Goal: Task Accomplishment & Management: Complete application form

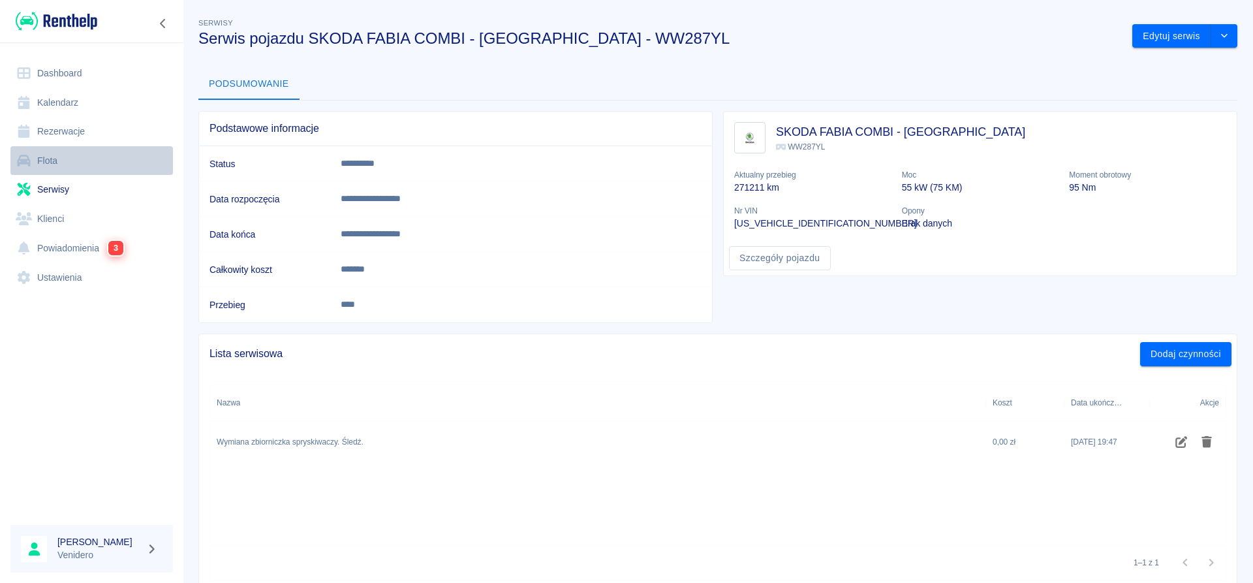
click at [44, 163] on link "Flota" at bounding box center [91, 160] width 162 height 29
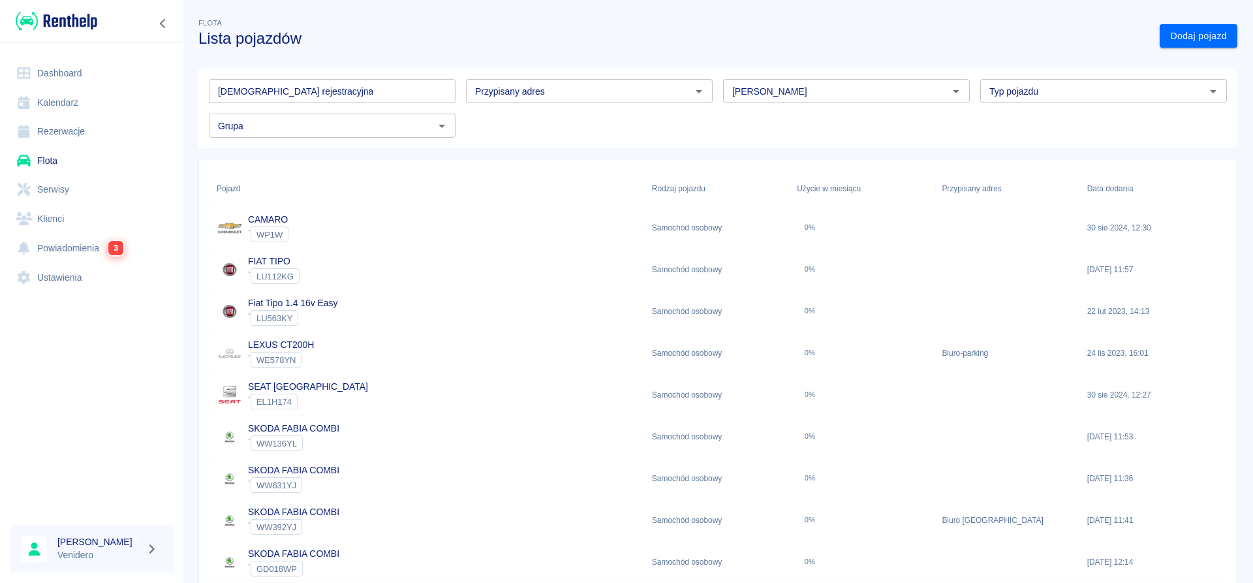
click at [312, 97] on input "Tablica rejestracyjna" at bounding box center [332, 91] width 247 height 24
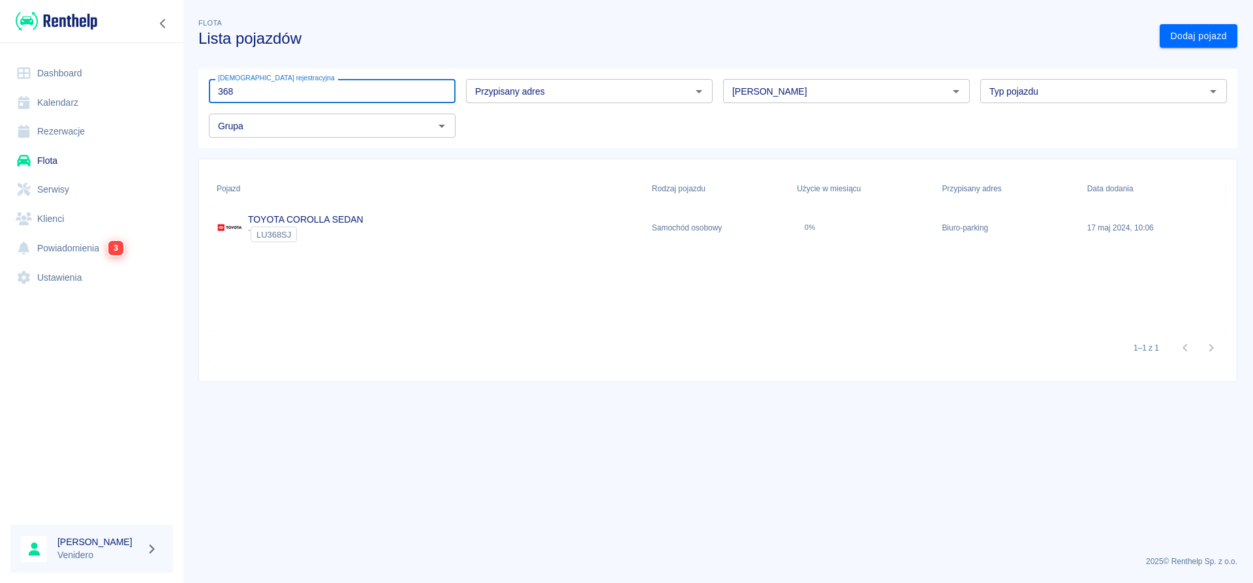
type input "368"
click at [287, 221] on link "TOYOTA COROLLA SEDAN" at bounding box center [305, 219] width 115 height 10
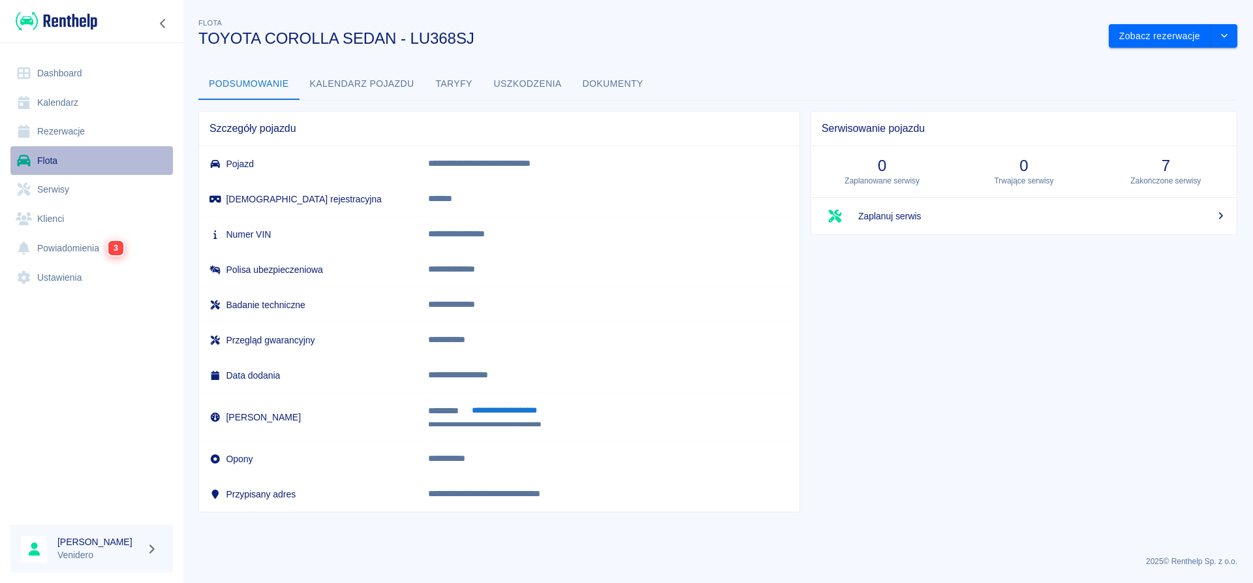
click at [44, 159] on link "Flota" at bounding box center [91, 160] width 162 height 29
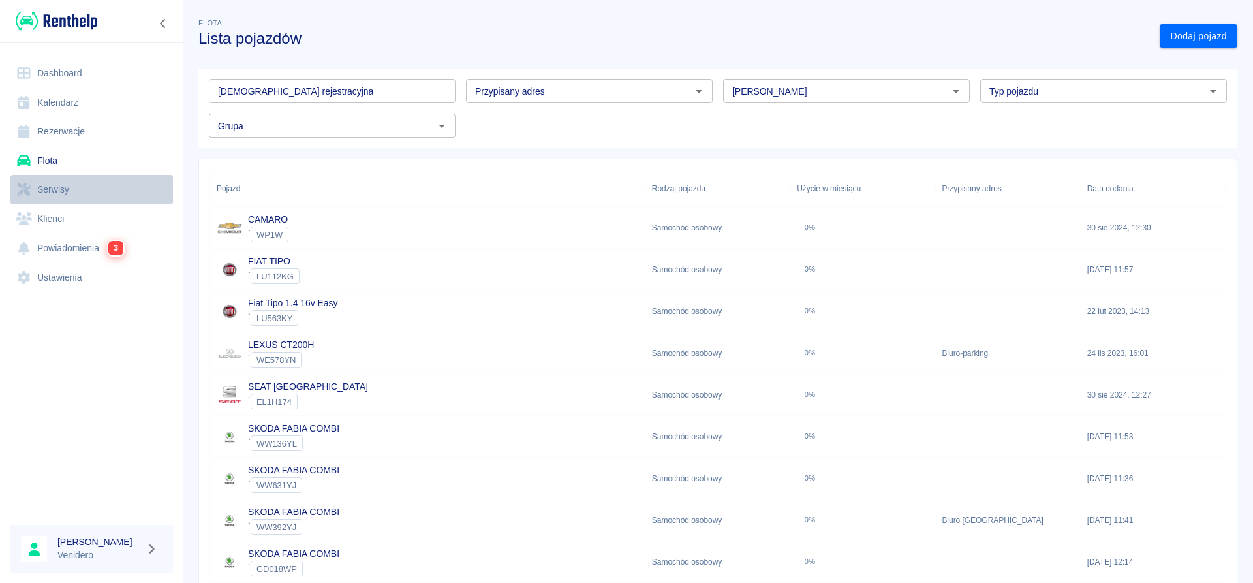
click at [68, 185] on link "Serwisy" at bounding box center [91, 189] width 162 height 29
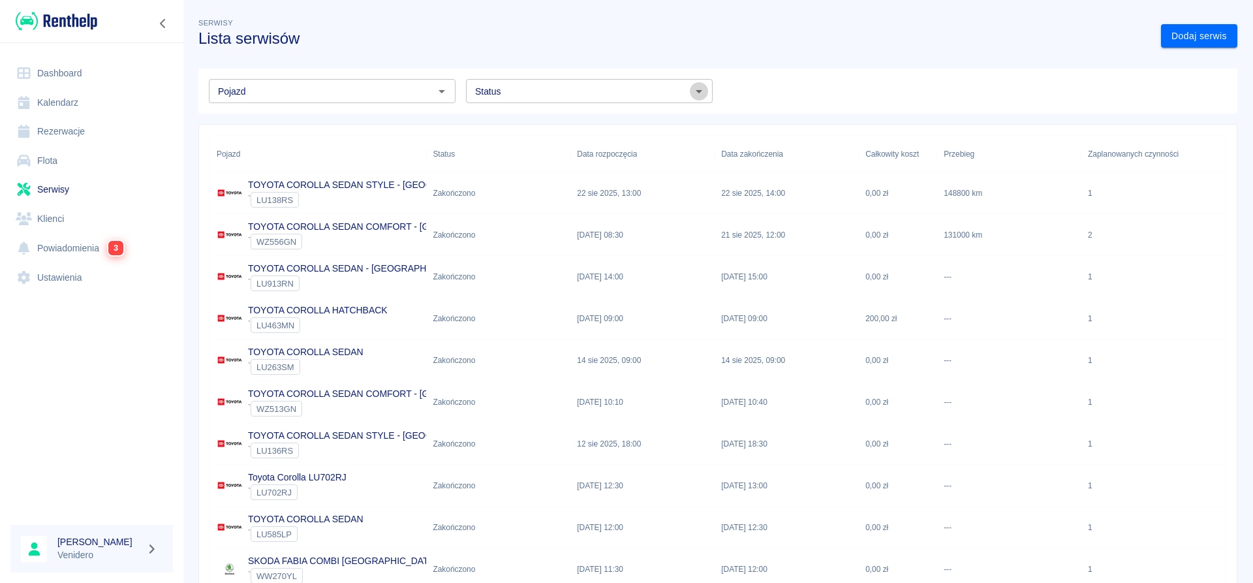
click at [702, 91] on icon "Otwórz" at bounding box center [699, 92] width 16 height 16
click at [544, 116] on li "Zaplanowano" at bounding box center [589, 119] width 247 height 22
type input "Zaplanowano"
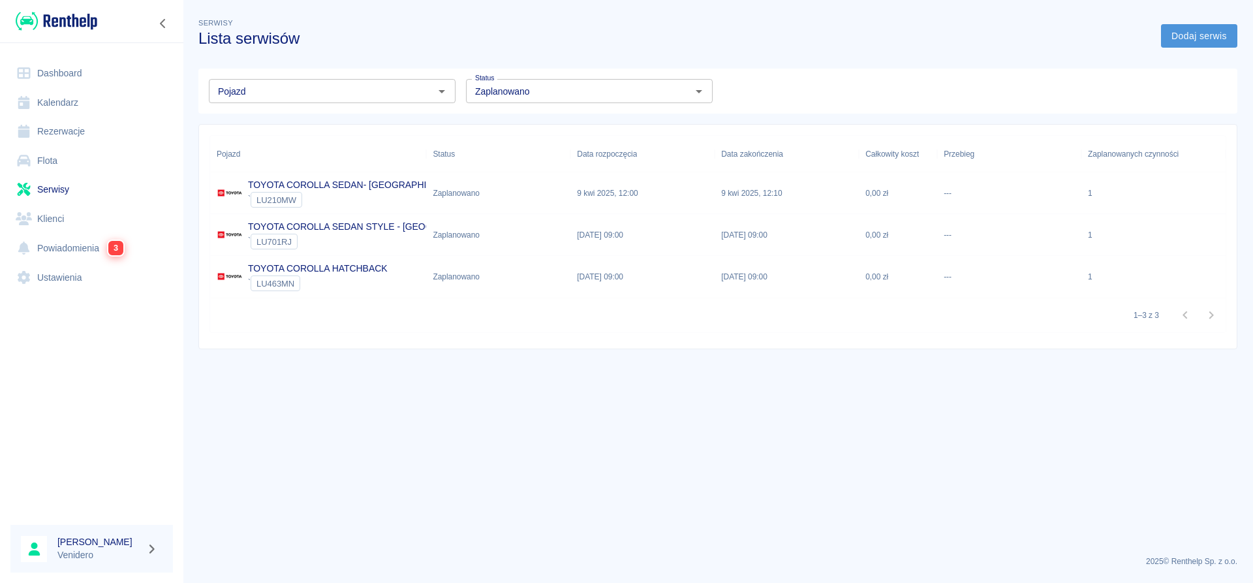
click at [1206, 38] on link "Dodaj serwis" at bounding box center [1199, 36] width 76 height 24
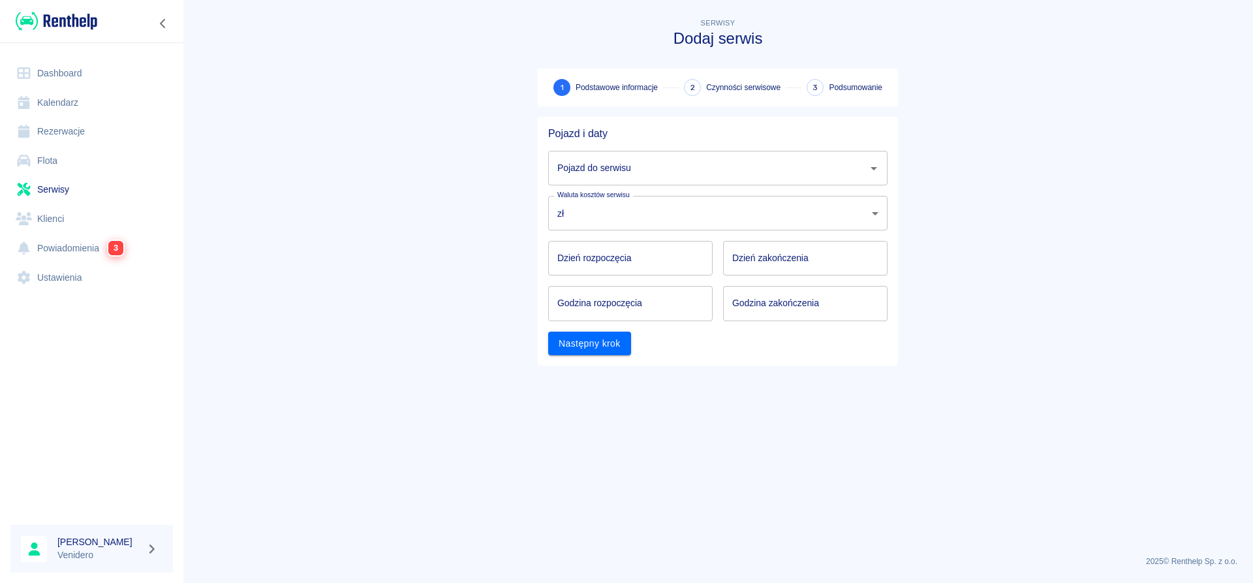
click at [864, 168] on div "Pojazd do serwisu" at bounding box center [717, 168] width 339 height 35
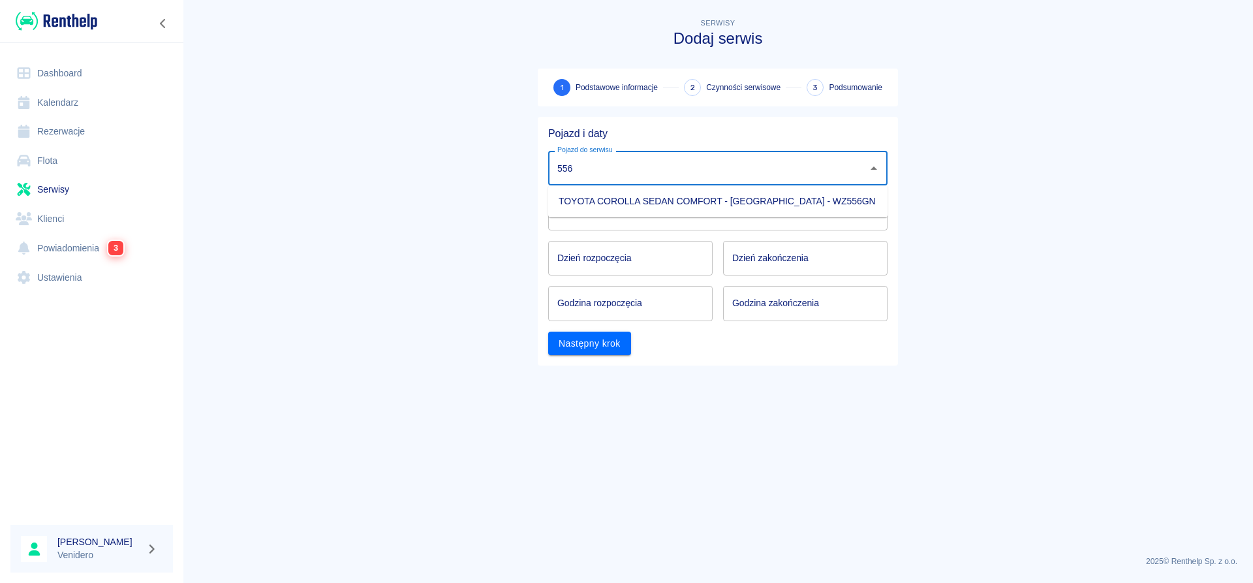
click at [677, 207] on li "TOYOTA COROLLA SEDAN COMFORT - KRAKÓW - WZ556GN" at bounding box center [717, 202] width 339 height 22
type input "TOYOTA COROLLA SEDAN COMFORT - KRAKÓW - WZ556GN"
click at [622, 256] on input "Dzień rozpoczęcia" at bounding box center [630, 258] width 164 height 35
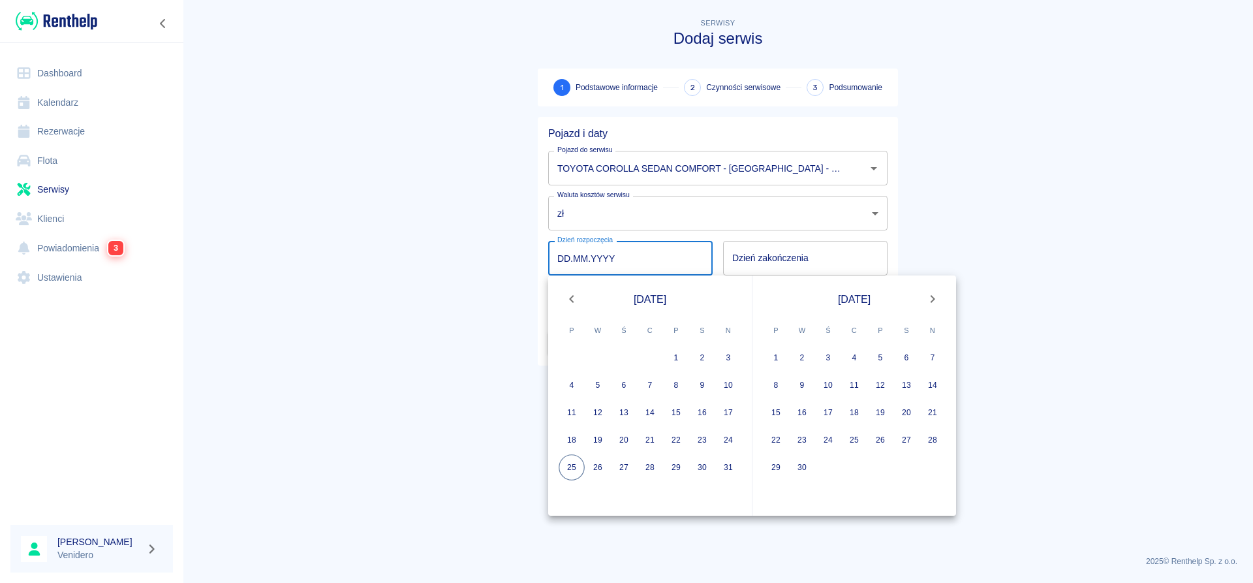
type input "DD.MM.YYYY"
click at [572, 471] on button "25" at bounding box center [572, 467] width 26 height 26
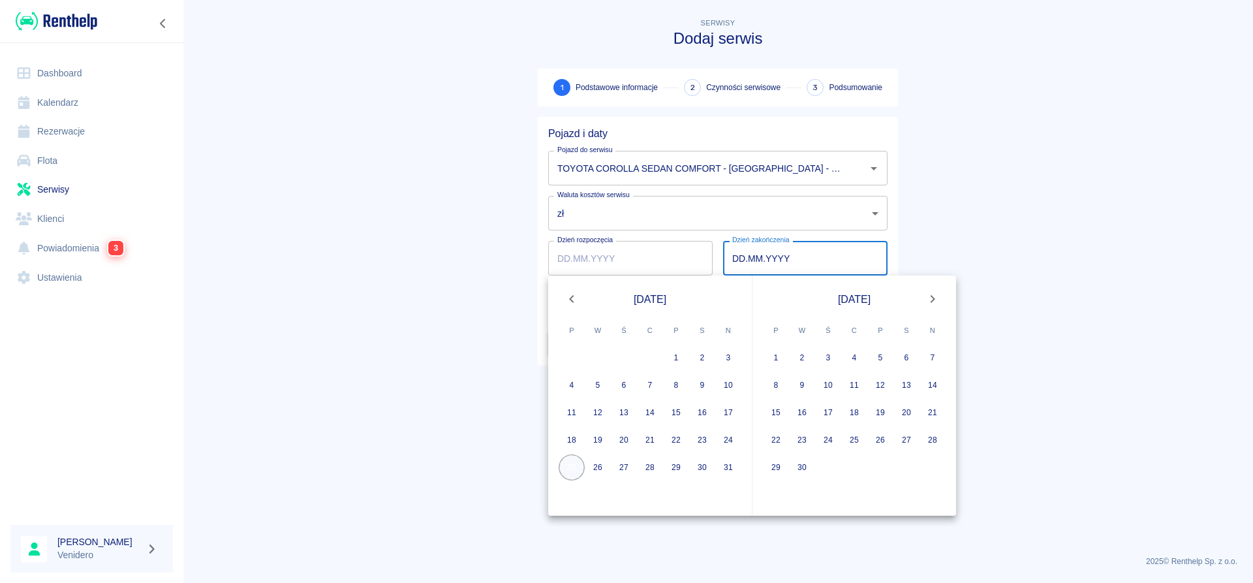
type input "25.08.2025"
type input "DD.MM.YYYY"
click at [578, 465] on button "25" at bounding box center [572, 467] width 26 height 26
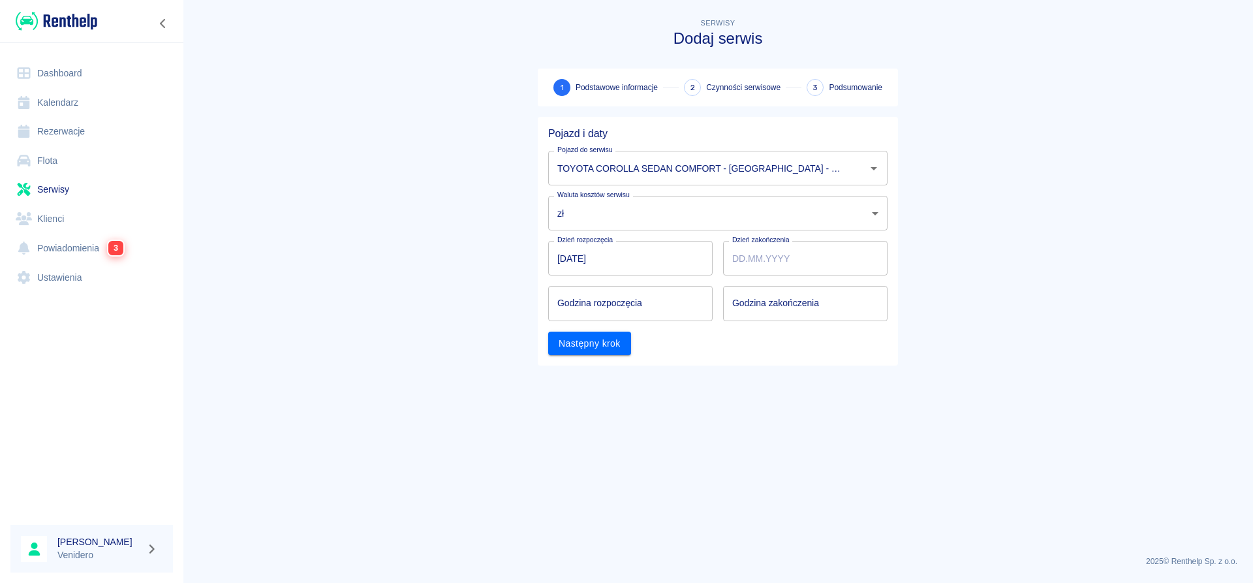
type input "25.08.2025"
click at [592, 304] on input "hh:mm" at bounding box center [625, 303] width 155 height 35
type input "15:00"
click at [849, 304] on input "hh:mm" at bounding box center [800, 303] width 155 height 35
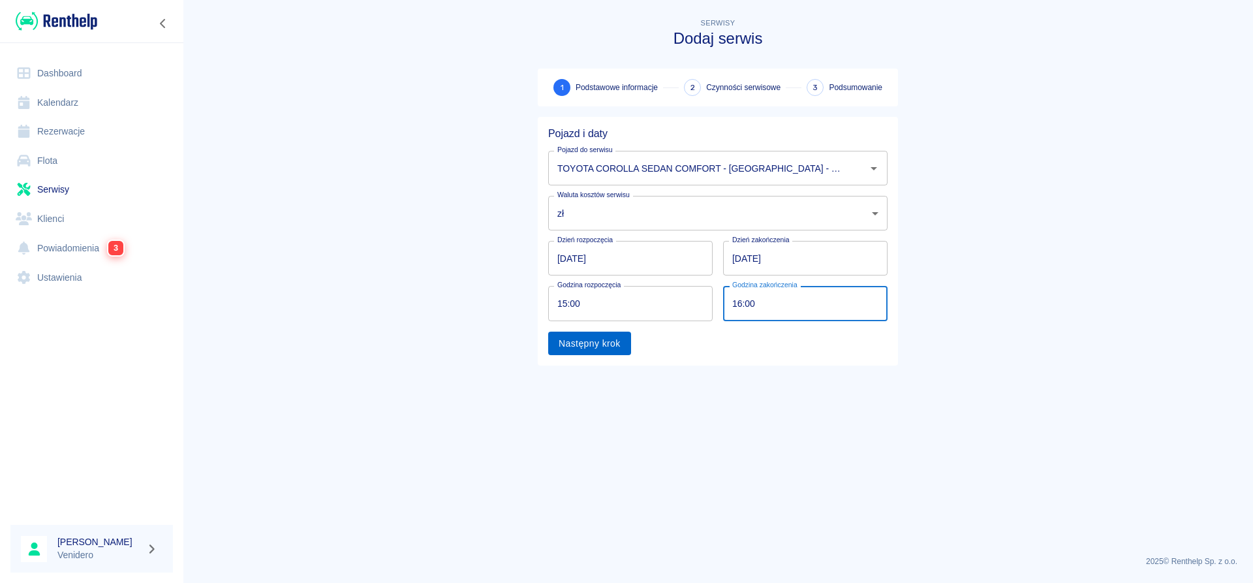
type input "16:00"
click at [621, 348] on button "Następny krok" at bounding box center [589, 343] width 83 height 24
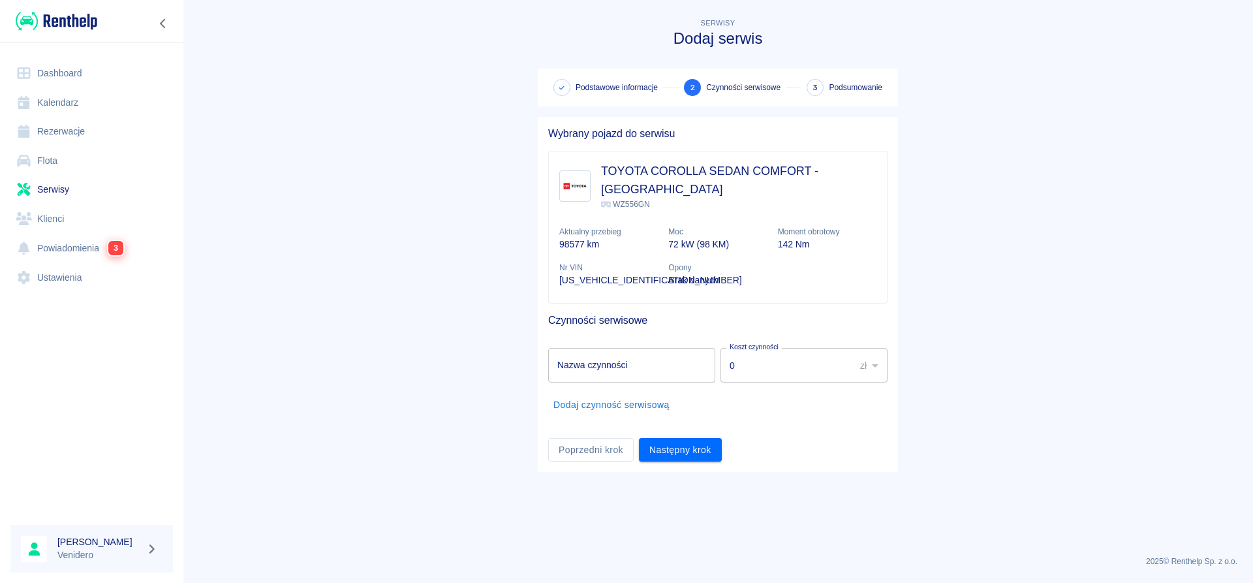
click at [576, 348] on div "Nazwa czynności Nazwa czynności" at bounding box center [631, 365] width 167 height 35
click at [602, 351] on input "Nazwa czynności" at bounding box center [631, 365] width 167 height 35
type input "Serwis olejowy, powietrze, kabina. Arek"
click at [654, 393] on button "Dodaj czynność serwisową" at bounding box center [611, 405] width 127 height 24
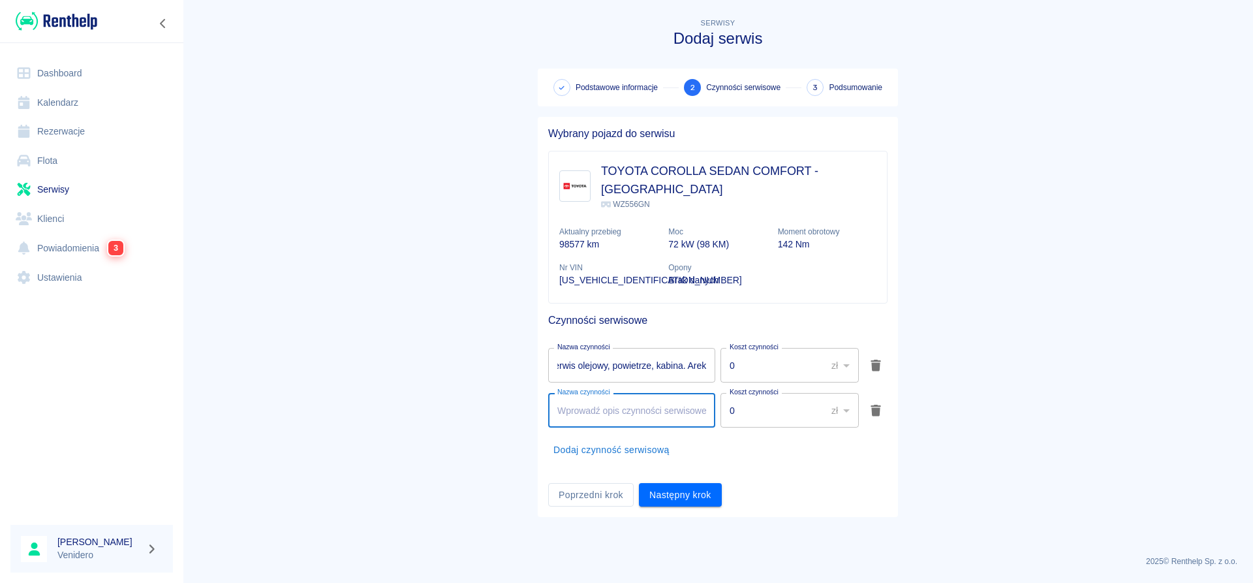
click at [638, 400] on input "Nazwa czynności" at bounding box center [631, 410] width 167 height 35
type input "Wymiana świec. Arek"
click at [673, 483] on button "Następny krok" at bounding box center [680, 495] width 83 height 24
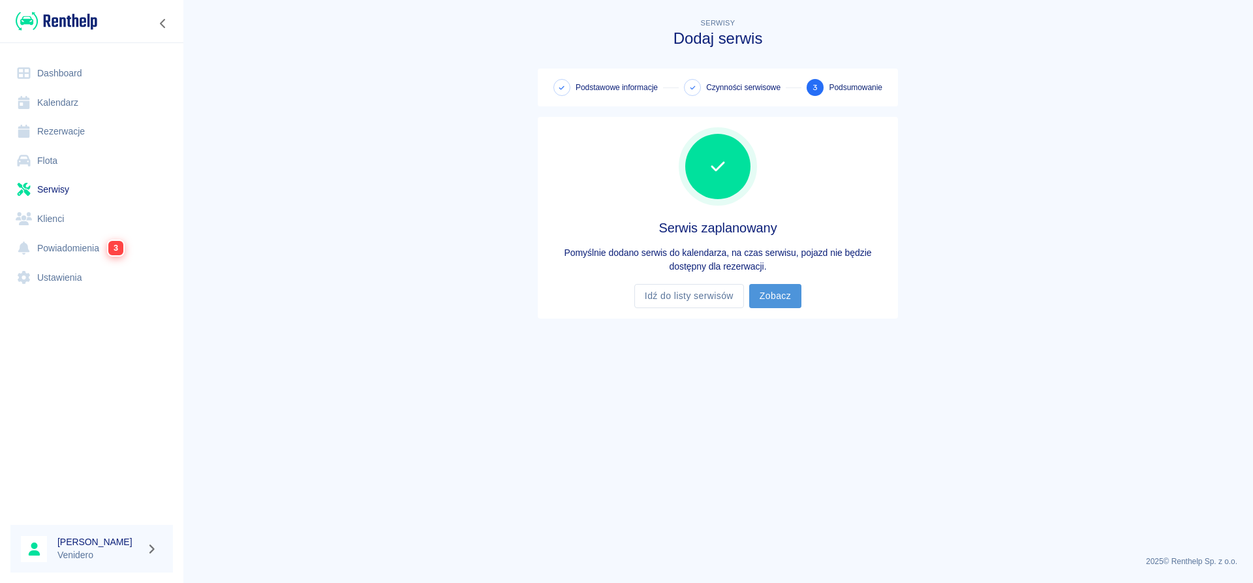
click at [785, 288] on link "Zobacz" at bounding box center [775, 296] width 52 height 24
